Goal: Transaction & Acquisition: Purchase product/service

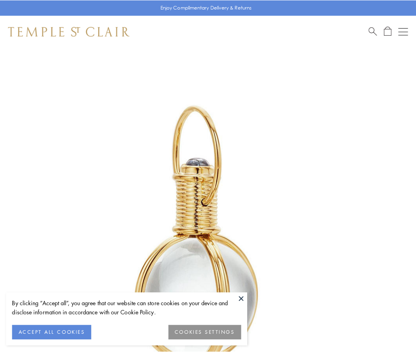
scroll to position [207, 0]
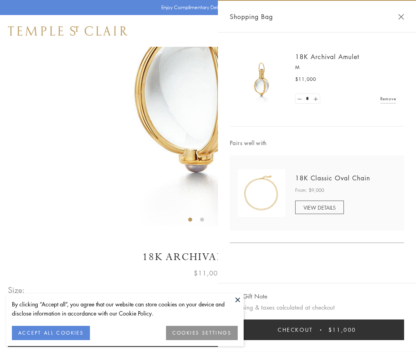
click at [317, 330] on button "Checkout $11,000" at bounding box center [317, 330] width 174 height 21
